Goal: Information Seeking & Learning: Learn about a topic

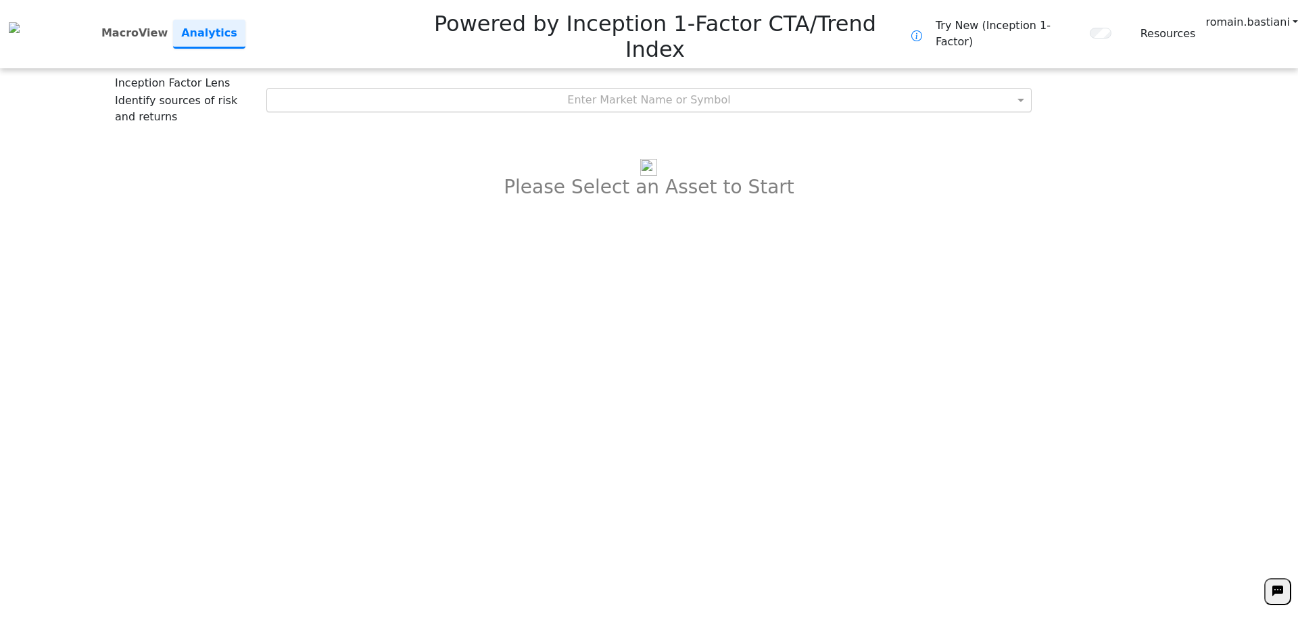
click at [597, 89] on div "Enter Market Name or Symbol" at bounding box center [649, 100] width 765 height 23
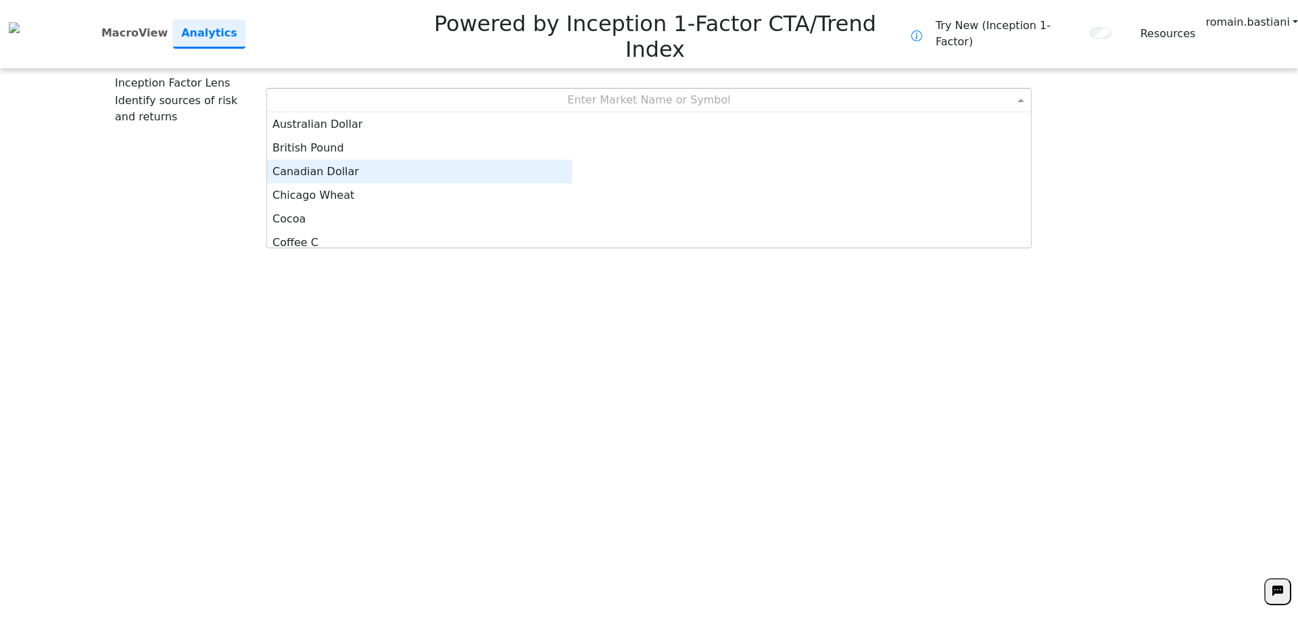
scroll to position [7, 0]
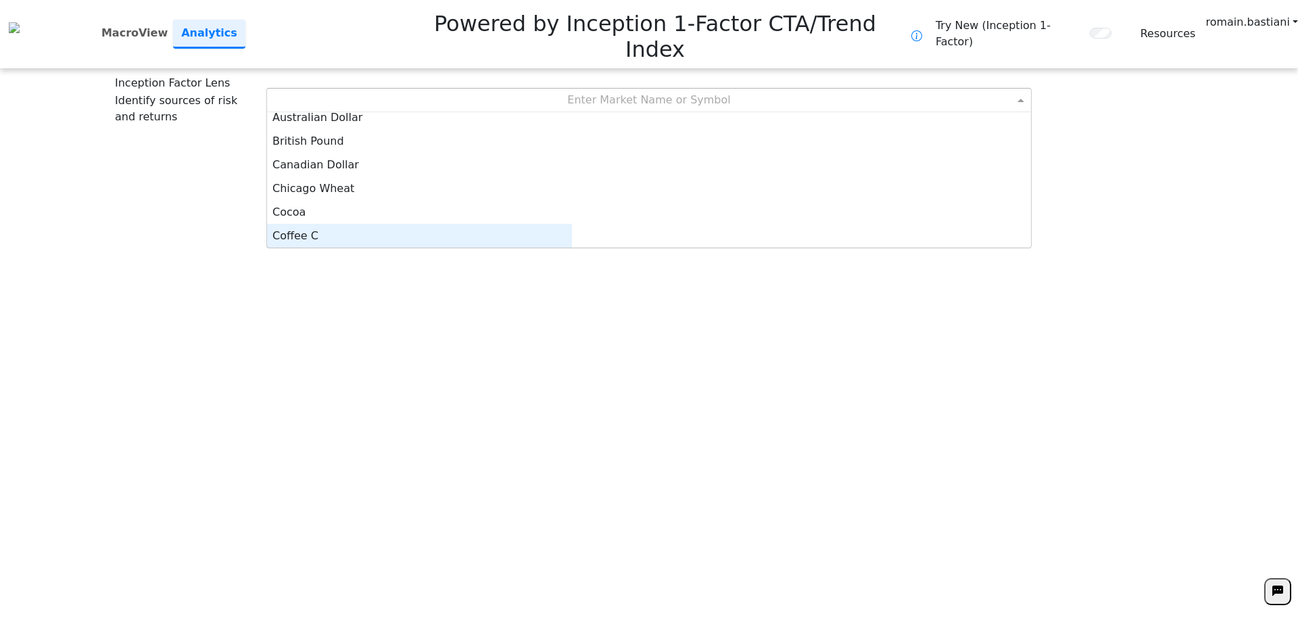
click at [572, 224] on div "Coffee C" at bounding box center [419, 236] width 305 height 24
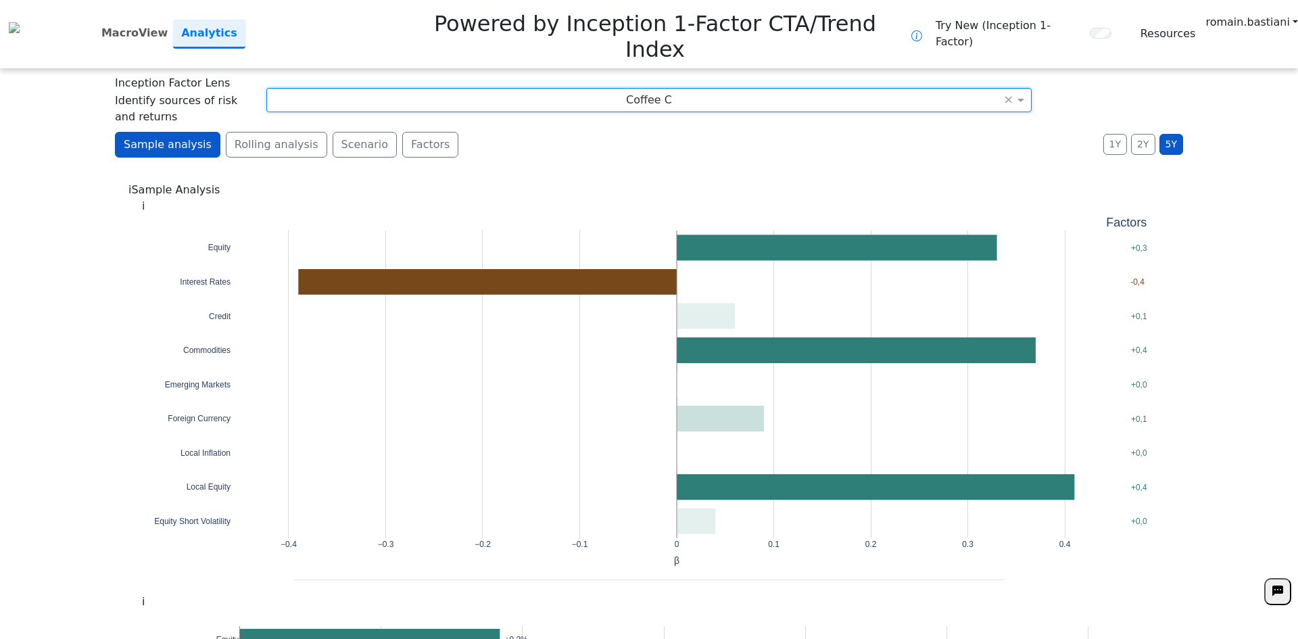
click at [714, 28] on div "**********" at bounding box center [649, 319] width 1298 height 639
click at [704, 89] on div "Coffee C" at bounding box center [649, 100] width 765 height 23
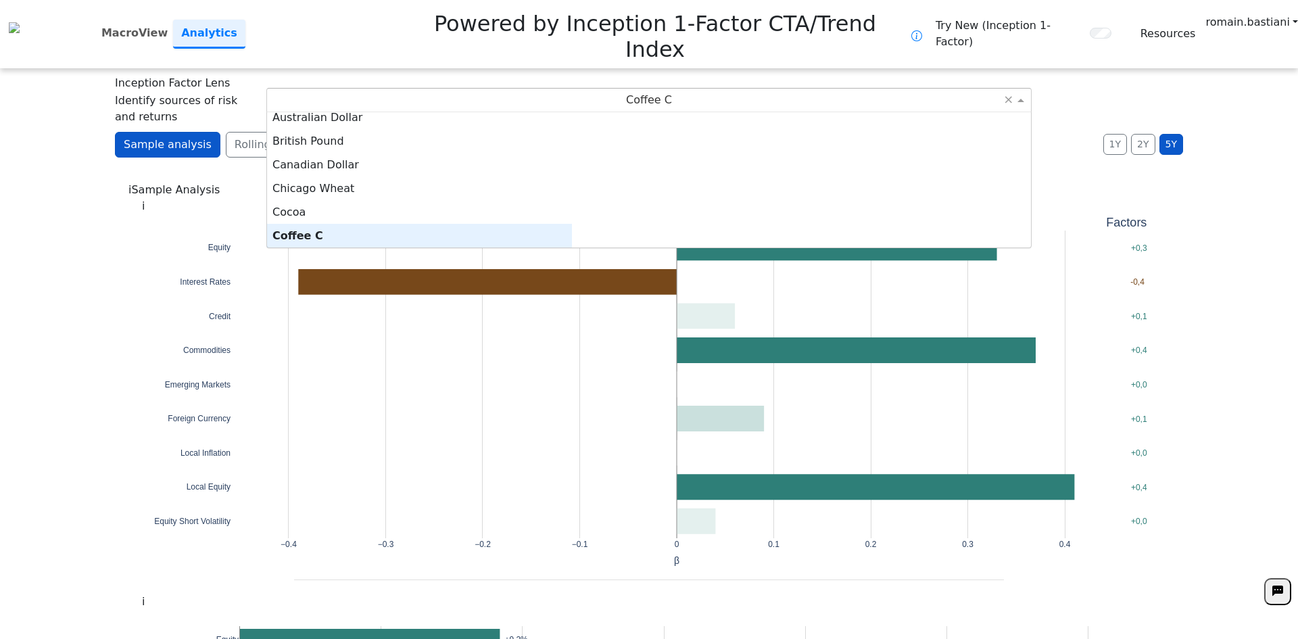
click at [572, 224] on div "Coffee C" at bounding box center [419, 236] width 305 height 24
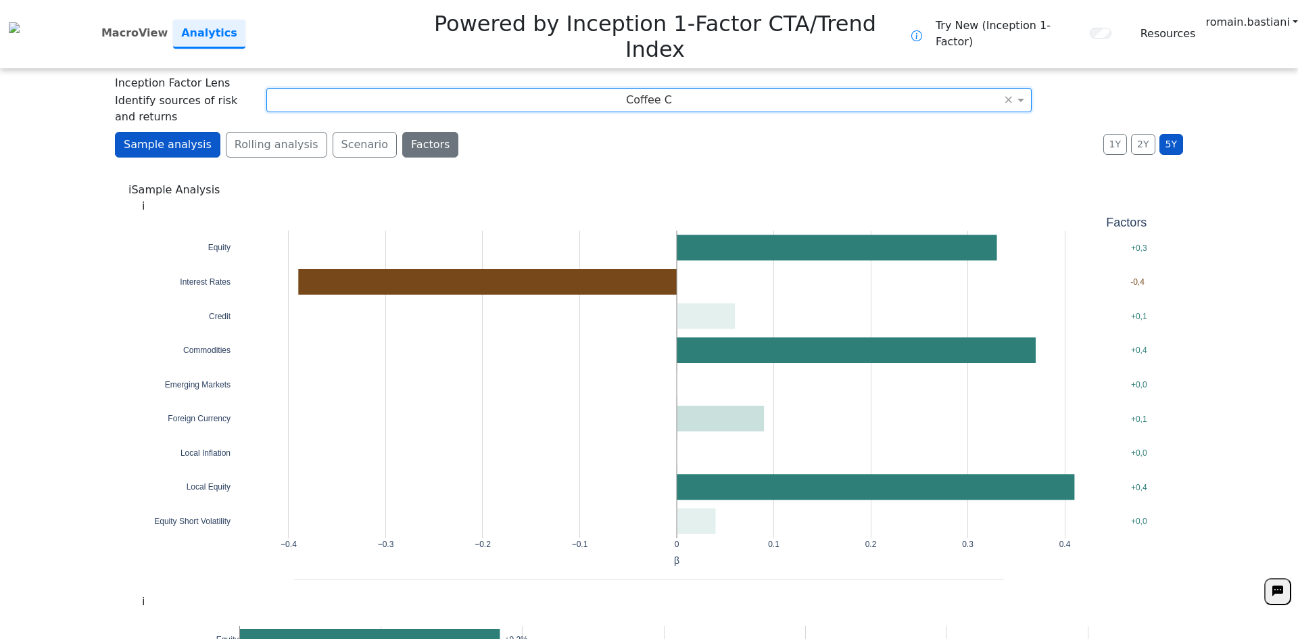
click at [412, 132] on button "Factors" at bounding box center [430, 145] width 56 height 26
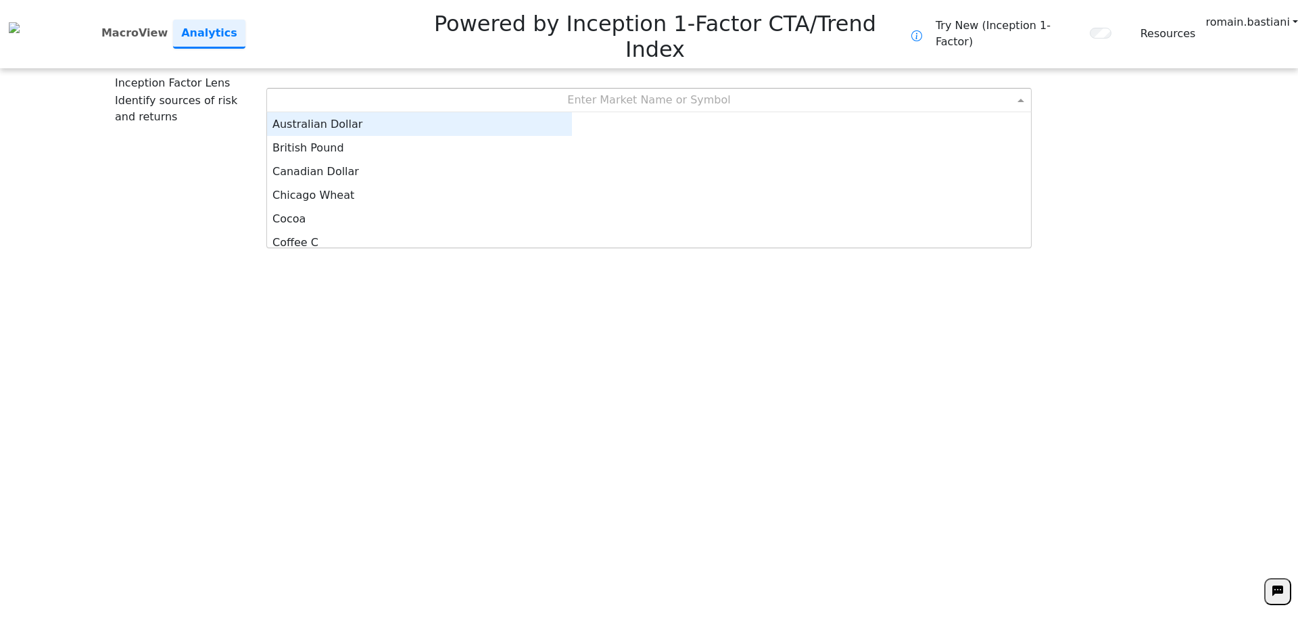
drag, startPoint x: 623, startPoint y: 47, endPoint x: 623, endPoint y: 83, distance: 36.5
click at [625, 89] on div "Enter Market Name or Symbol" at bounding box center [649, 100] width 765 height 23
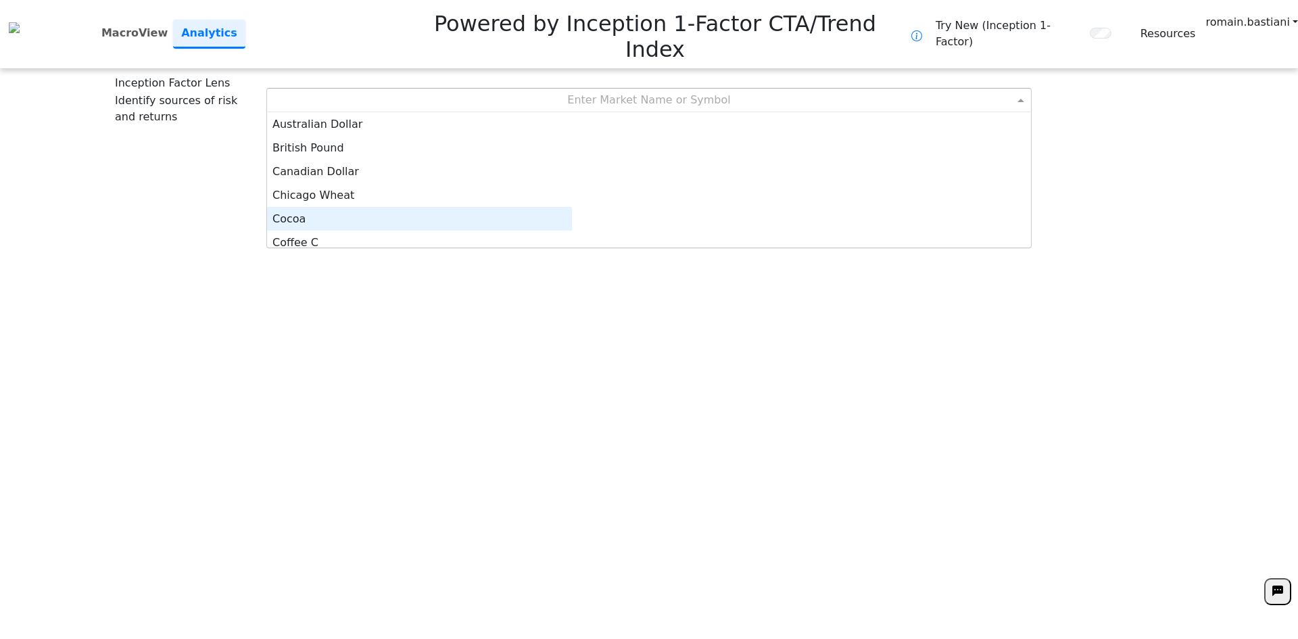
scroll to position [7, 0]
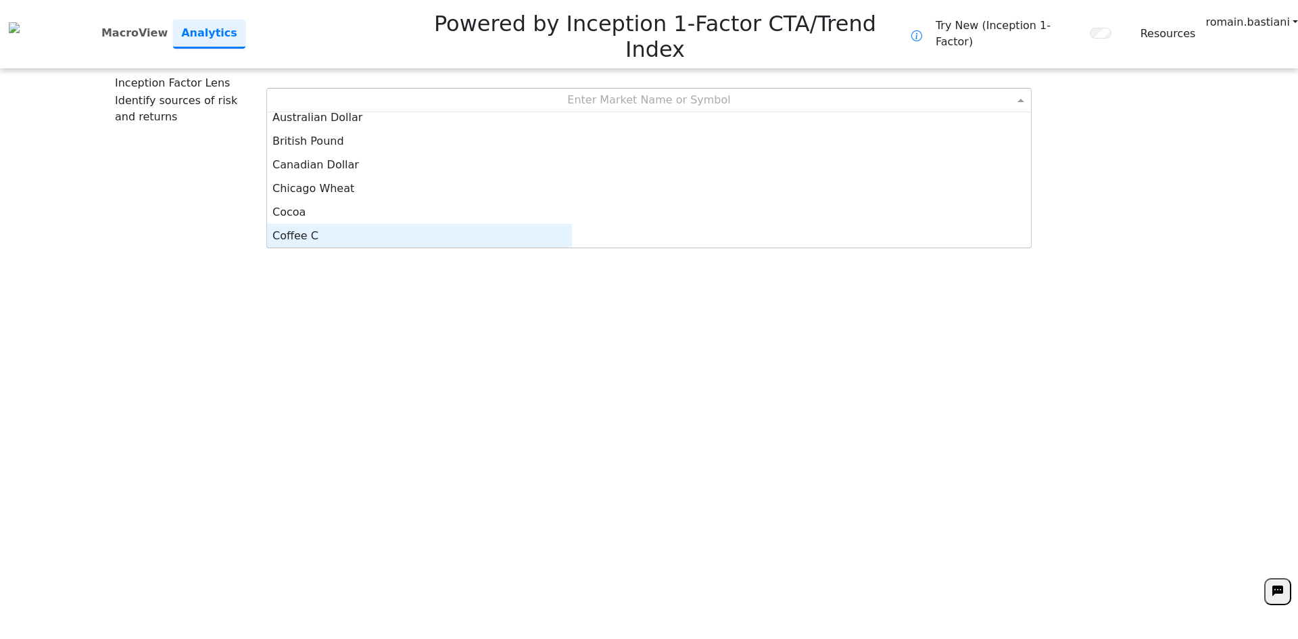
click at [572, 224] on div "Coffee C" at bounding box center [419, 236] width 305 height 24
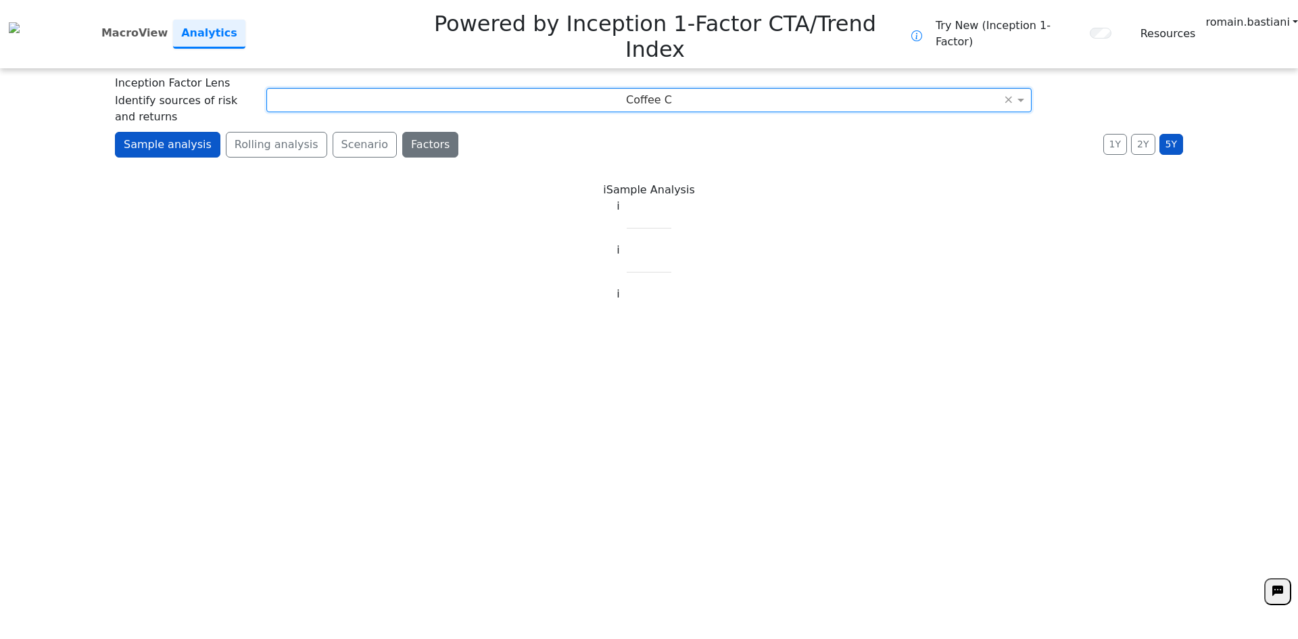
click at [408, 132] on button "Factors" at bounding box center [430, 145] width 56 height 26
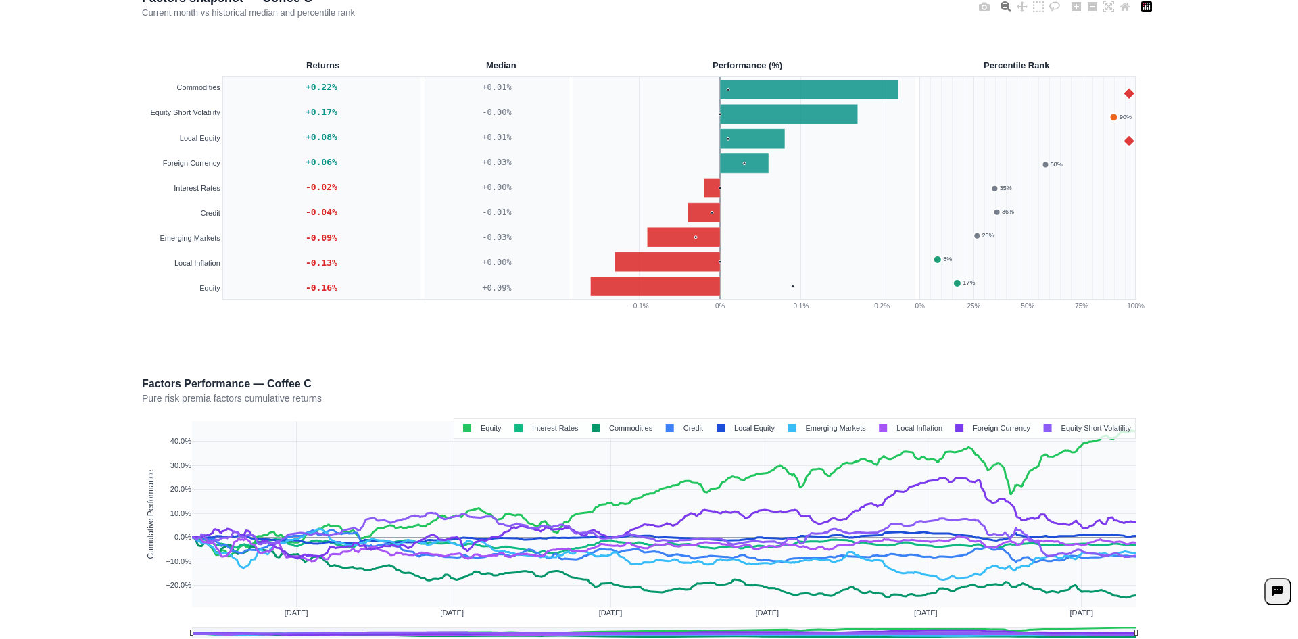
scroll to position [239, 0]
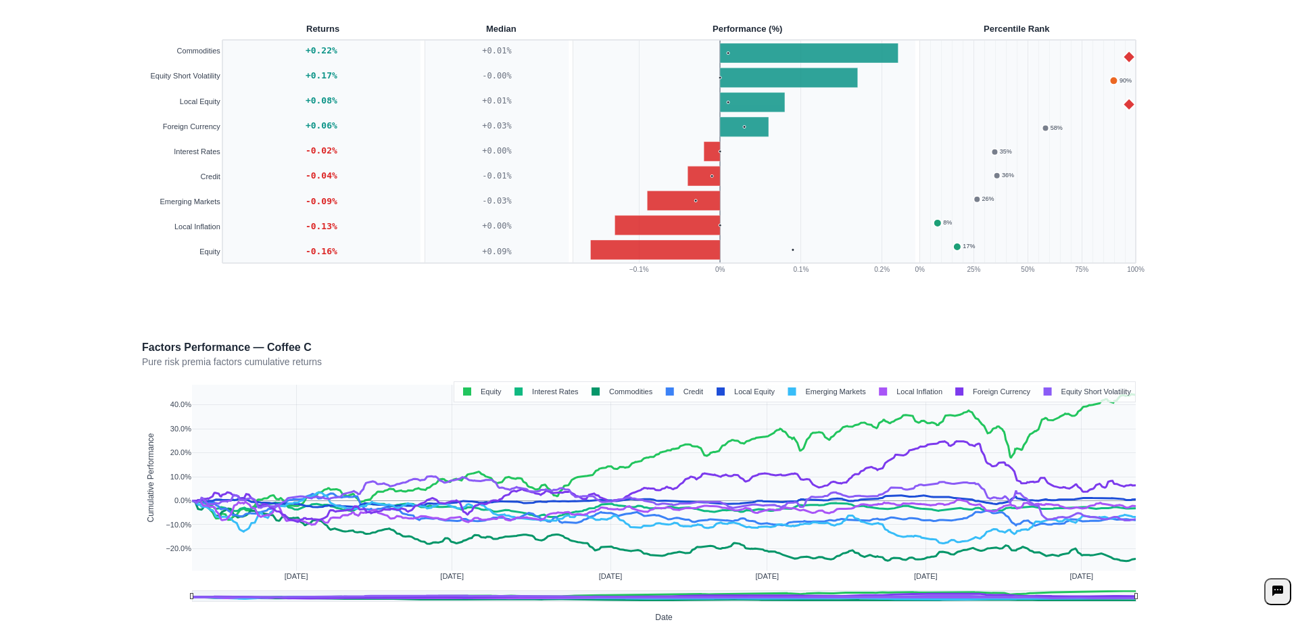
drag, startPoint x: 187, startPoint y: 564, endPoint x: 174, endPoint y: 541, distance: 26.3
click at [1167, 400] on body "**********" at bounding box center [649, 80] width 1298 height 639
